Goal: Task Accomplishment & Management: Manage account settings

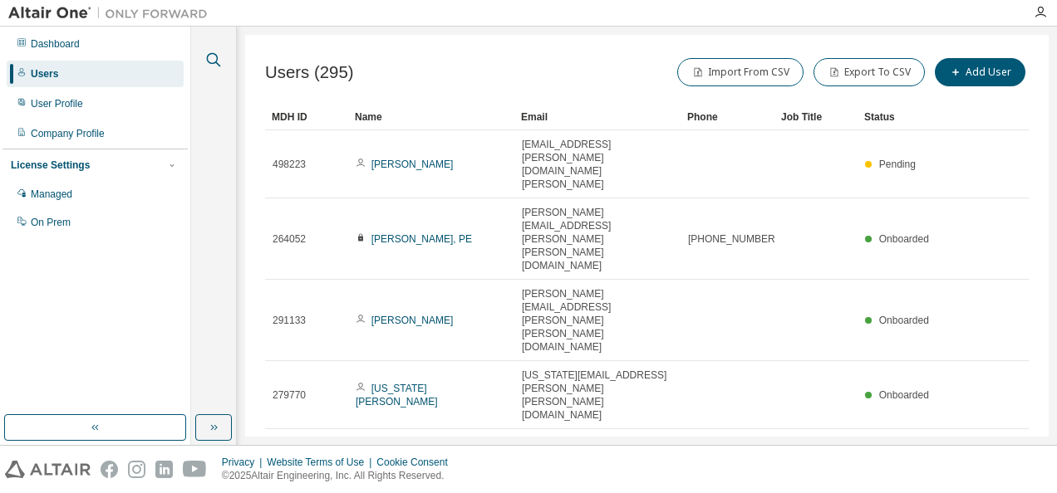
click at [209, 65] on icon "button" at bounding box center [214, 60] width 20 height 20
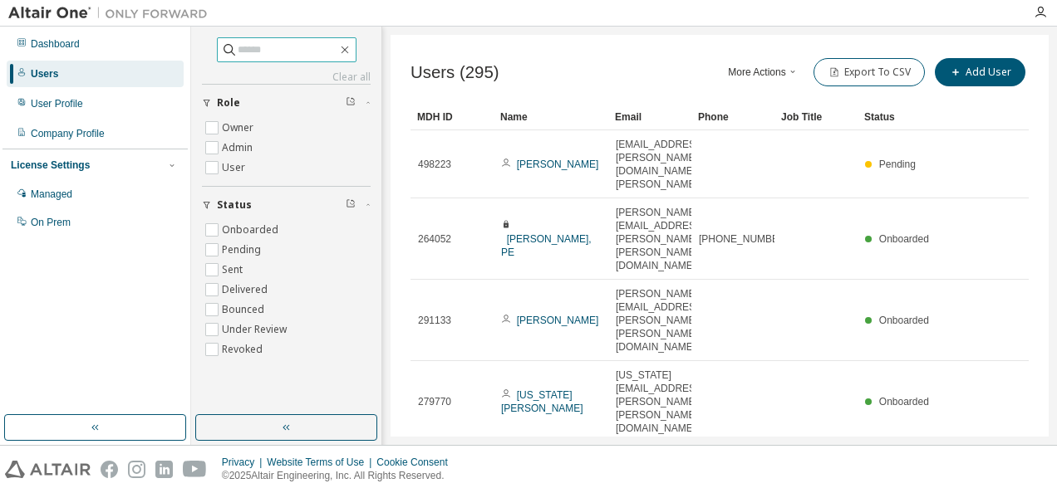
click at [254, 54] on input "text" at bounding box center [288, 50] width 100 height 17
paste input "**********"
type input "**********"
